Goal: Use online tool/utility: Use online tool/utility

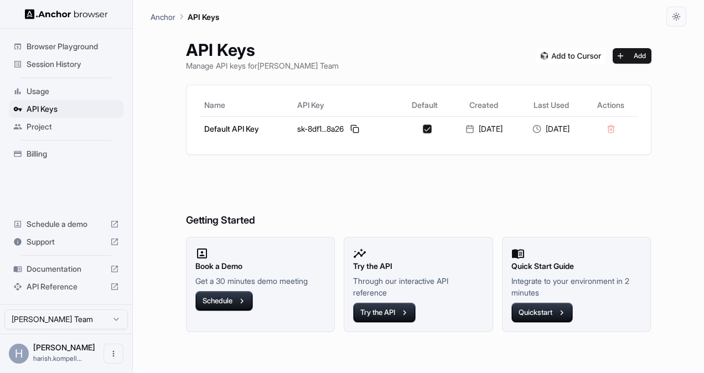
click at [76, 43] on span "Browser Playground" at bounding box center [73, 46] width 92 height 11
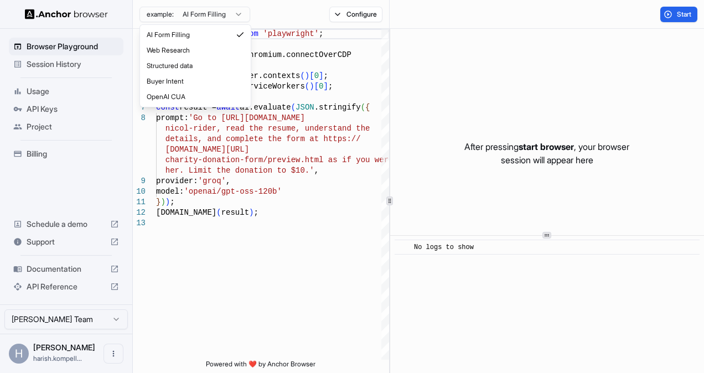
click at [241, 13] on html "Browser Playground Session History Usage API Keys Project Billing Schedule a de…" at bounding box center [352, 186] width 704 height 373
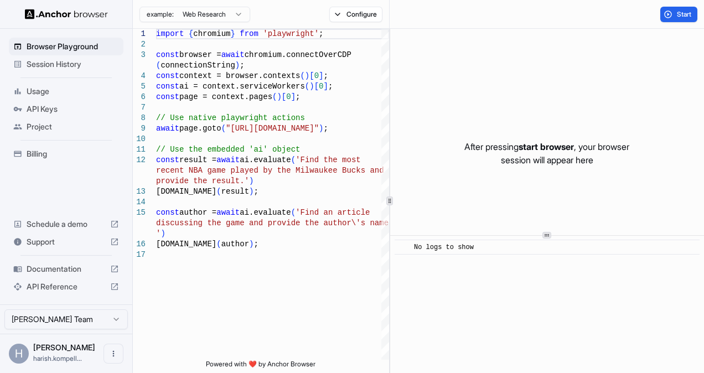
click at [235, 13] on html "Browser Playground Session History Usage API Keys Project Billing Schedule a de…" at bounding box center [352, 186] width 704 height 373
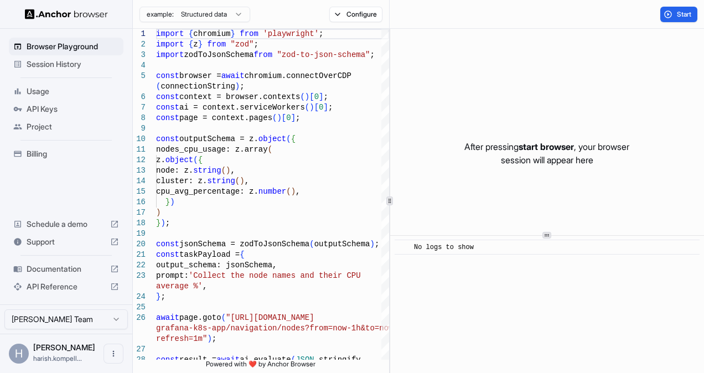
click at [234, 13] on html "Browser Playground Session History Usage API Keys Project Billing Schedule a de…" at bounding box center [352, 186] width 704 height 373
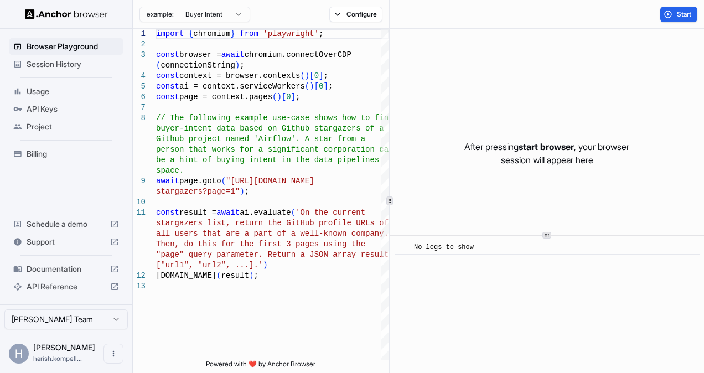
click at [239, 15] on html "Browser Playground Session History Usage API Keys Project Billing Schedule a de…" at bounding box center [352, 186] width 704 height 373
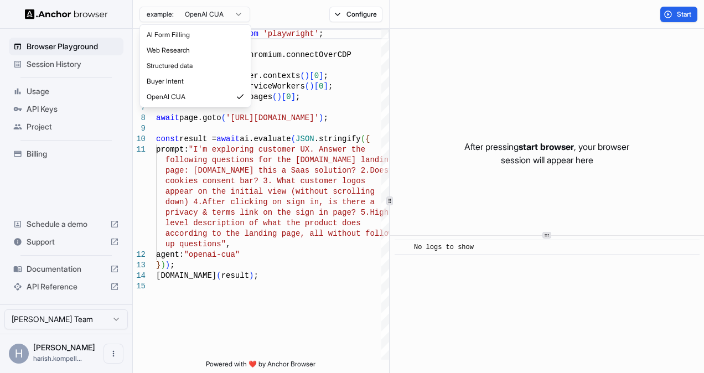
click at [239, 12] on html "Browser Playground Session History Usage API Keys Project Billing Schedule a de…" at bounding box center [352, 186] width 704 height 373
type textarea "**********"
